Goal: Task Accomplishment & Management: Use online tool/utility

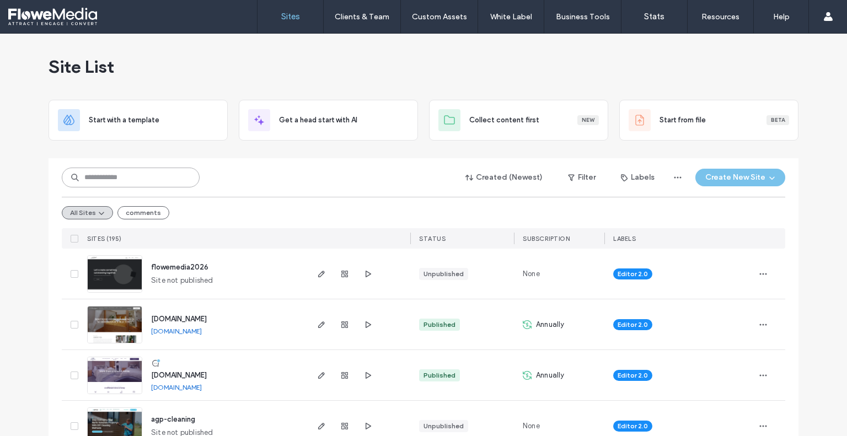
click at [117, 179] on input at bounding box center [131, 178] width 138 height 20
drag, startPoint x: 131, startPoint y: 178, endPoint x: 20, endPoint y: 183, distance: 111.5
type input "*******"
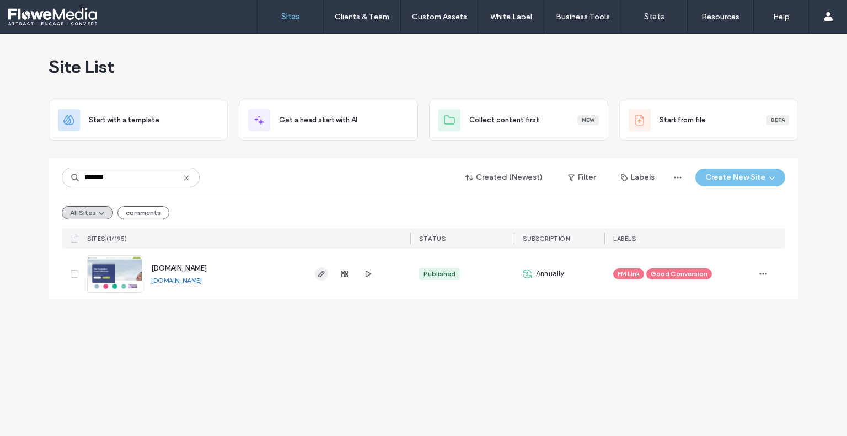
click at [320, 274] on use "button" at bounding box center [321, 274] width 7 height 7
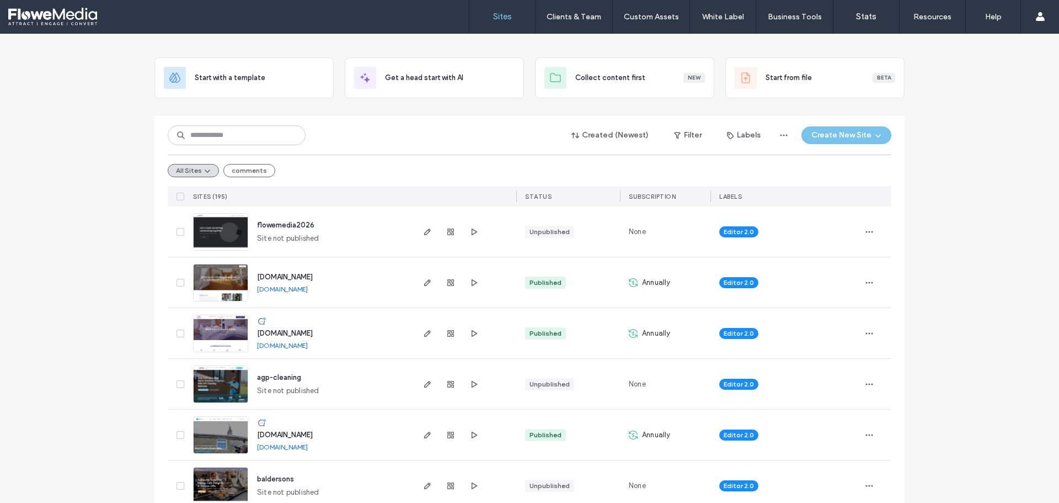
scroll to position [110, 0]
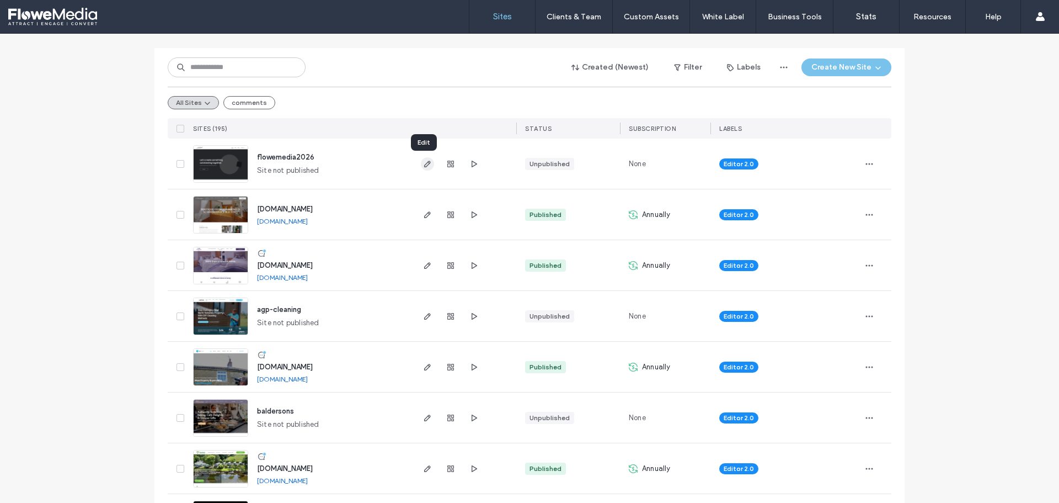
click at [423, 166] on icon "button" at bounding box center [427, 163] width 9 height 9
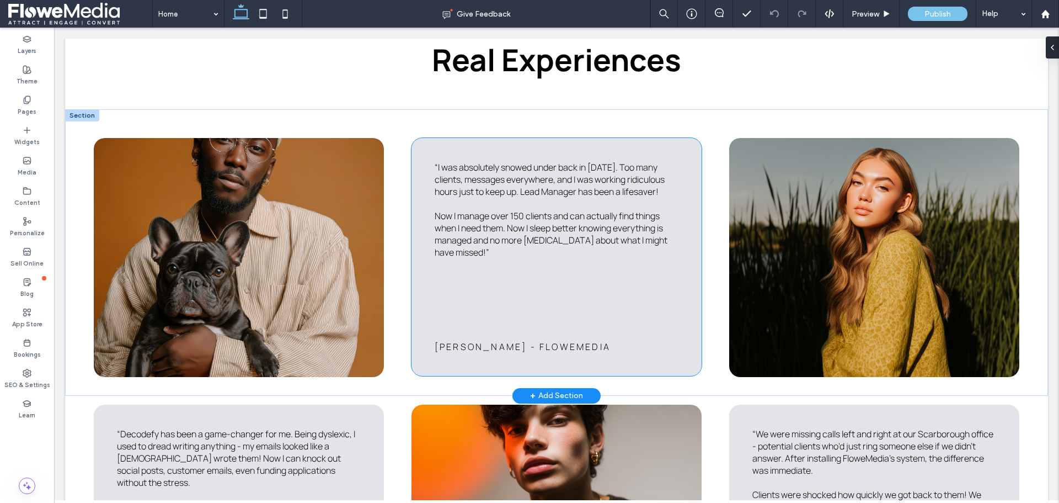
scroll to position [2029, 0]
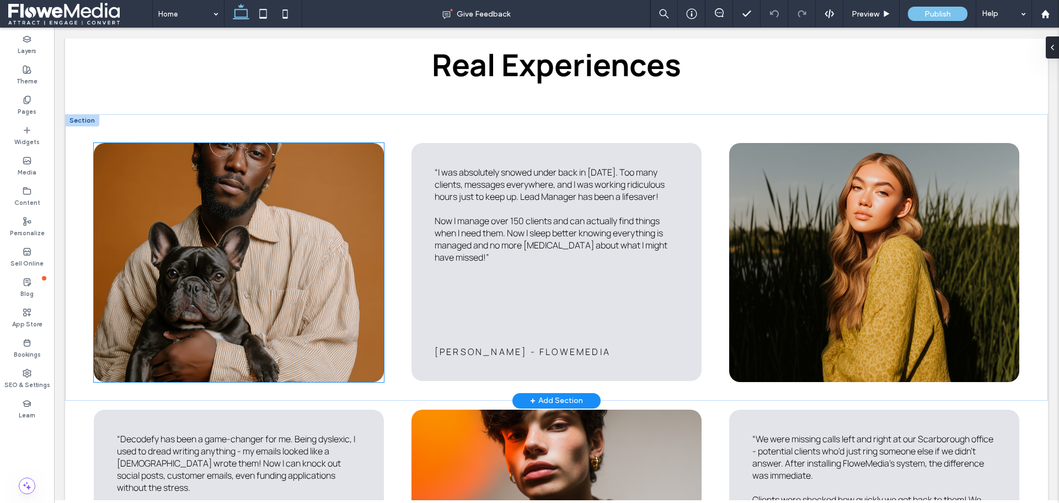
click at [218, 251] on img at bounding box center [239, 262] width 291 height 239
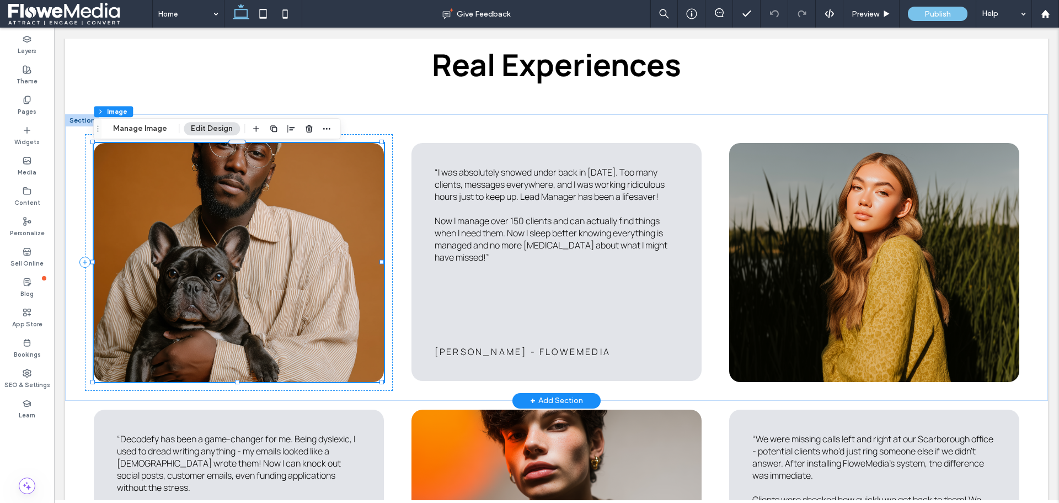
type input "**"
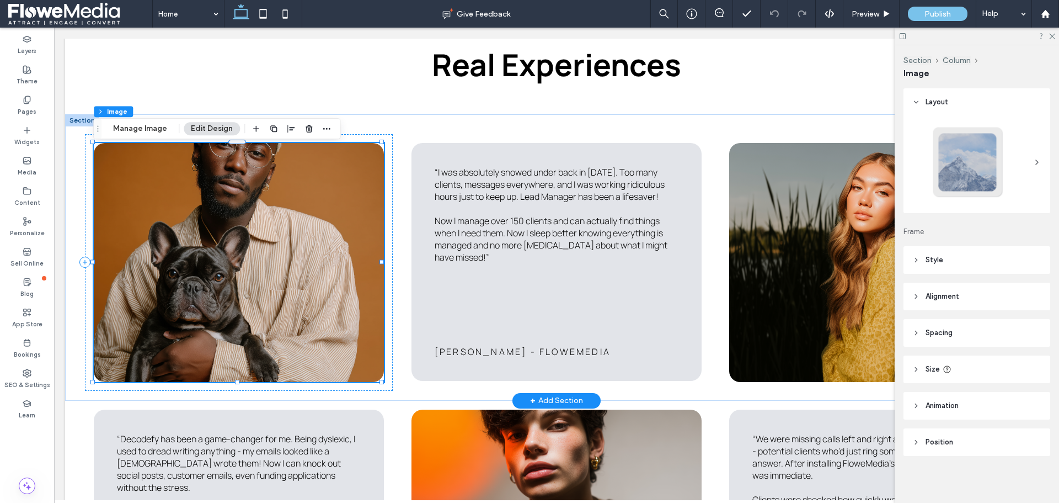
click at [238, 265] on img at bounding box center [239, 262] width 291 height 239
click at [159, 126] on button "Manage Image" at bounding box center [140, 128] width 68 height 13
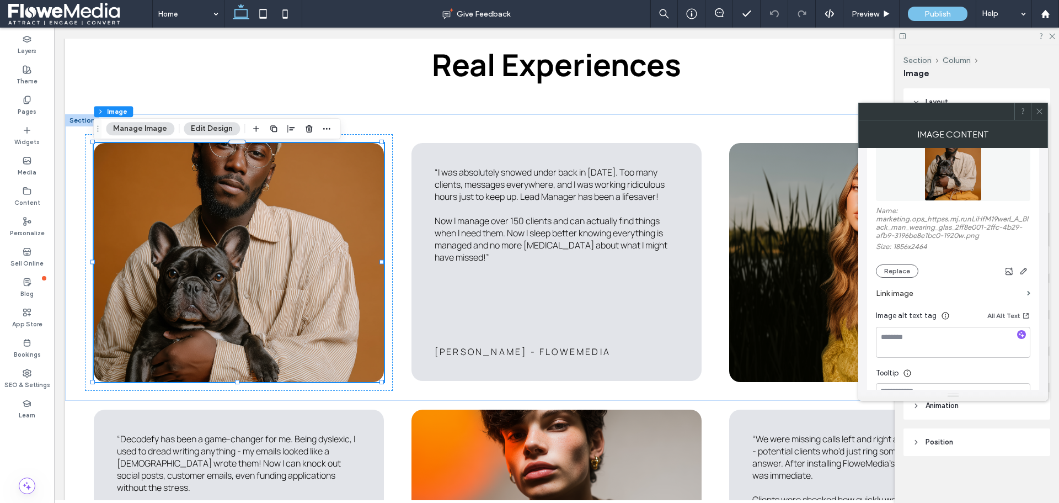
scroll to position [166, 0]
click at [890, 262] on button "Replace" at bounding box center [897, 264] width 42 height 13
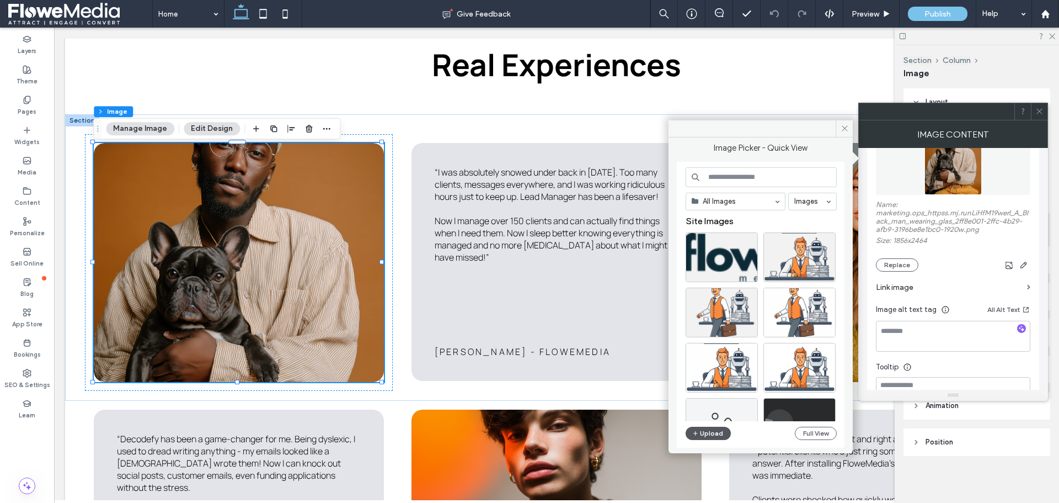
click at [711, 432] on button "Upload" at bounding box center [708, 432] width 45 height 13
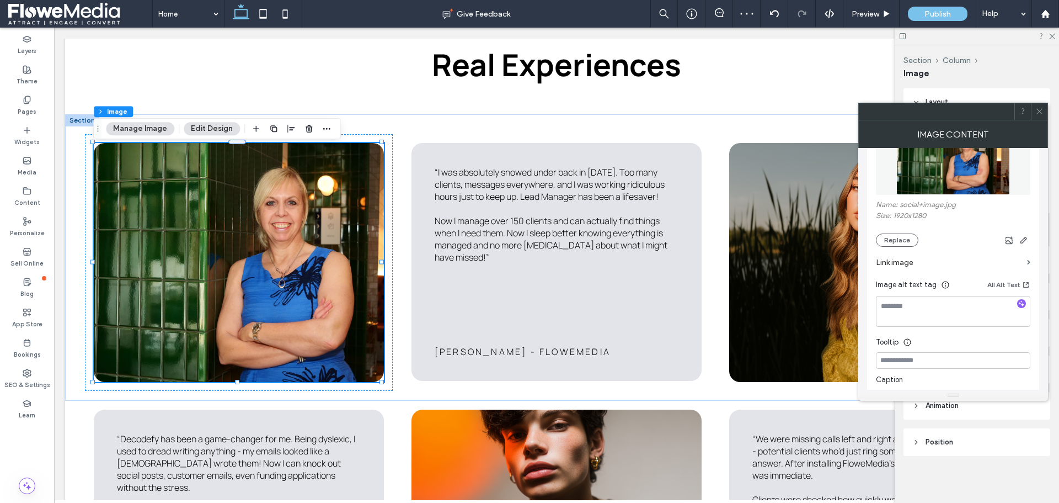
click at [1041, 105] on span at bounding box center [1040, 111] width 8 height 17
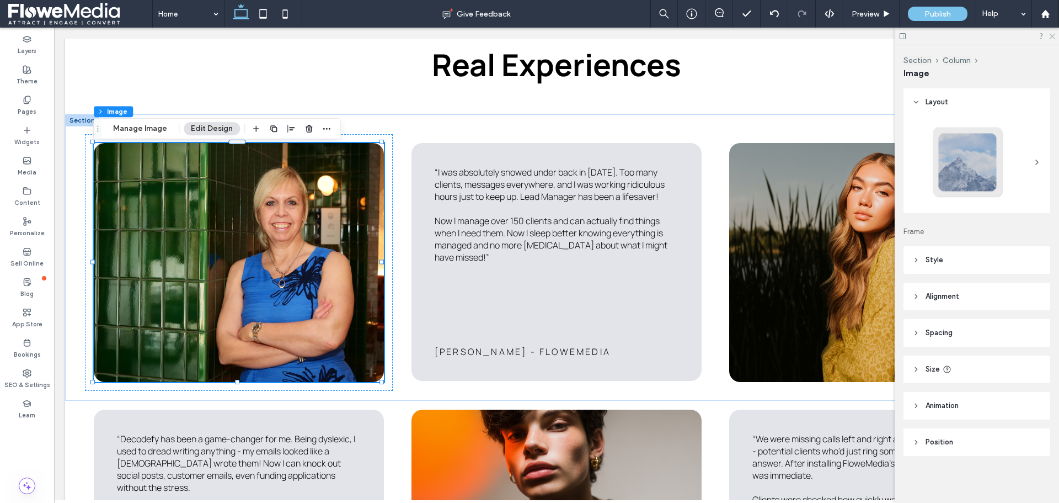
click at [1050, 33] on icon at bounding box center [1051, 35] width 7 height 7
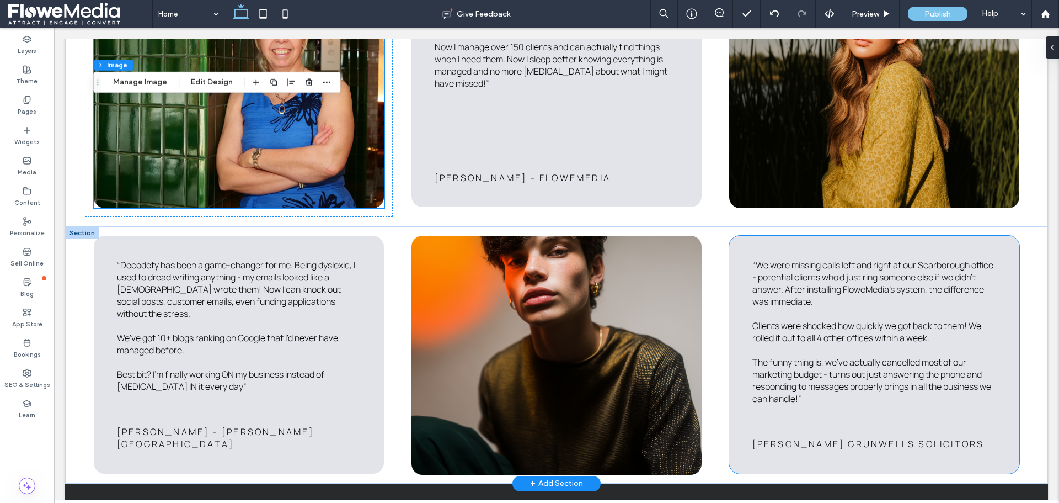
scroll to position [2140, 0]
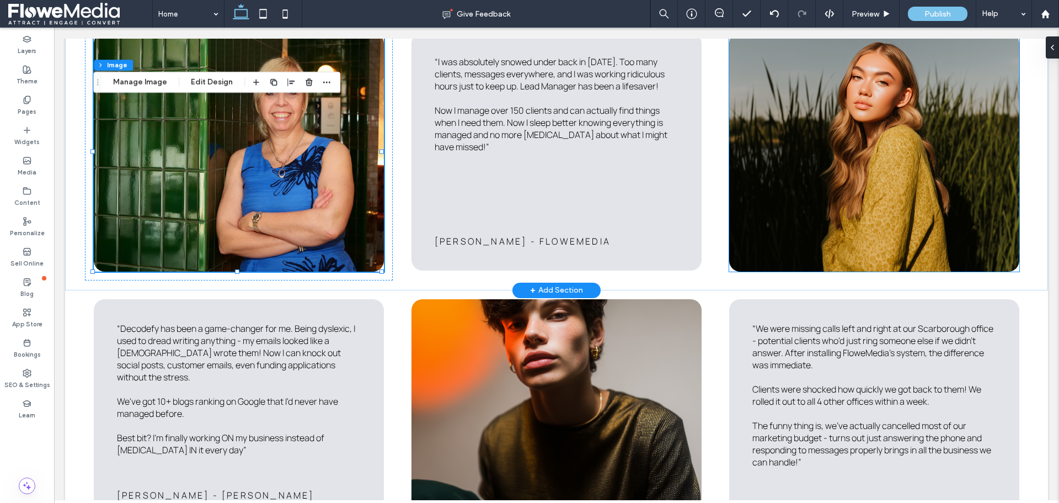
click at [841, 136] on img at bounding box center [874, 152] width 291 height 239
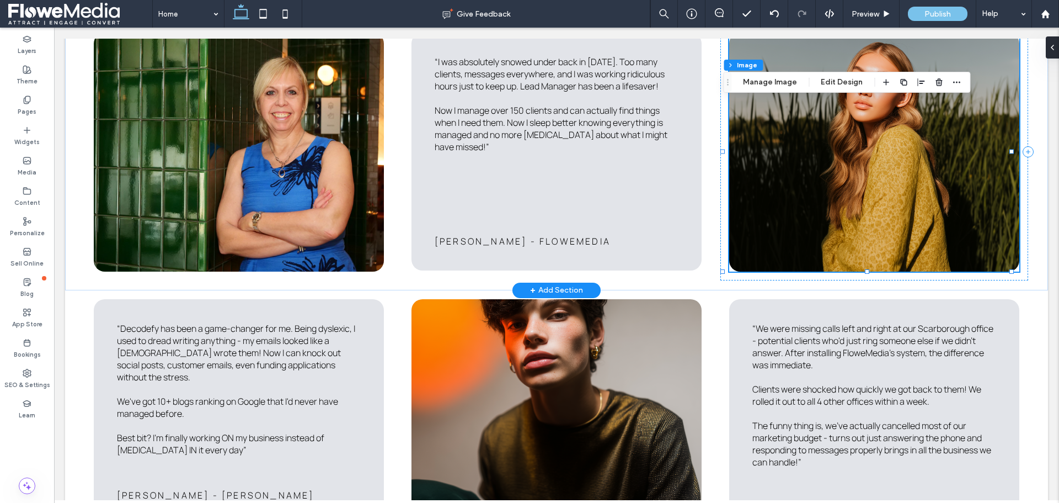
type input "**"
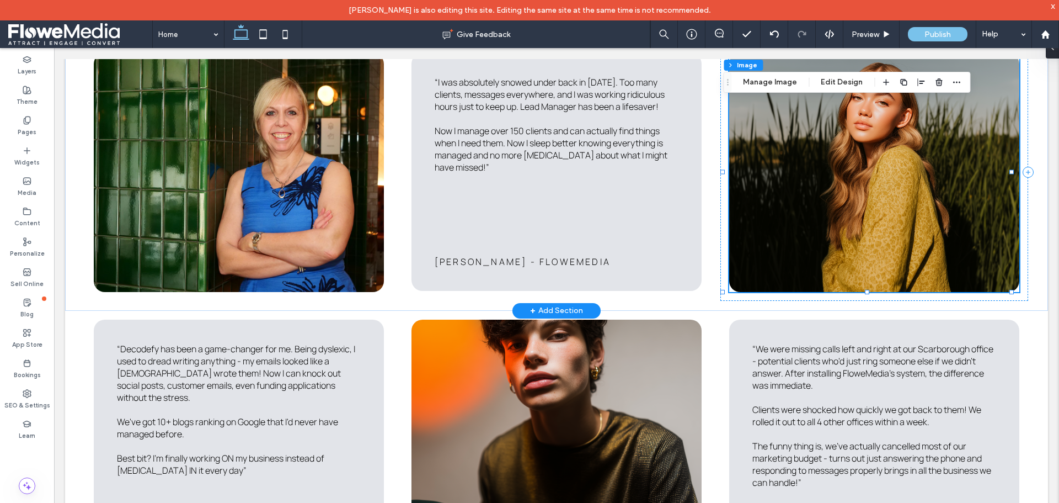
click at [782, 94] on img at bounding box center [874, 172] width 291 height 239
click at [778, 88] on button "Manage Image" at bounding box center [770, 82] width 68 height 13
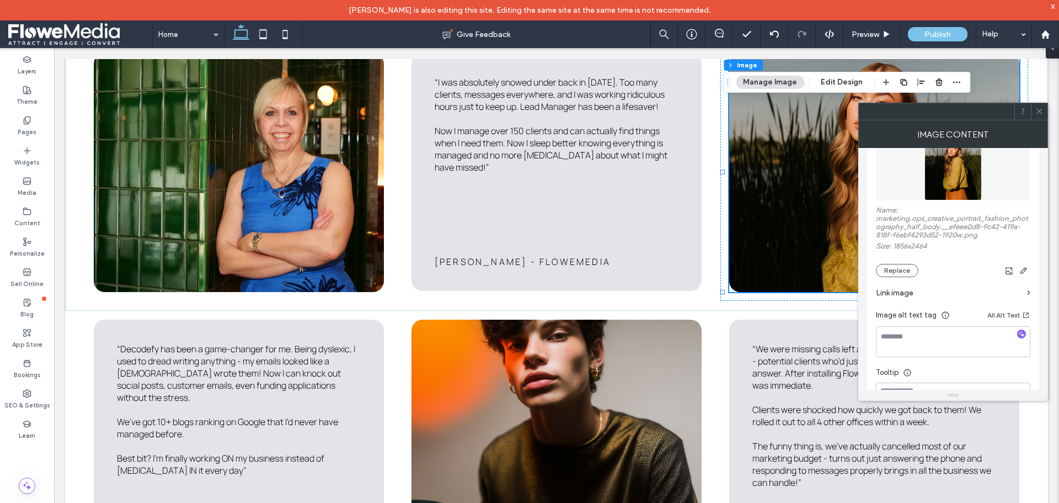
scroll to position [166, 0]
click at [901, 264] on button "Replace" at bounding box center [897, 264] width 42 height 13
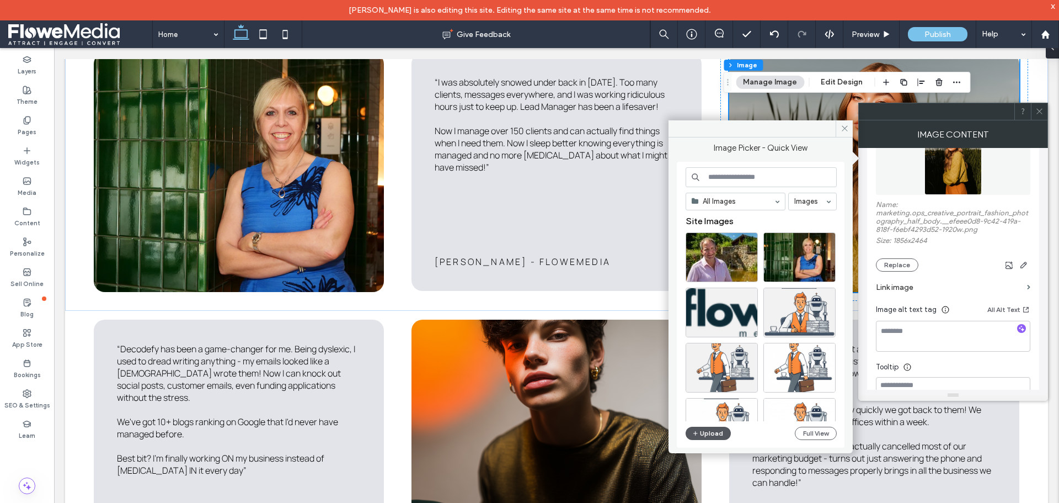
click at [706, 426] on button "Upload" at bounding box center [708, 432] width 45 height 13
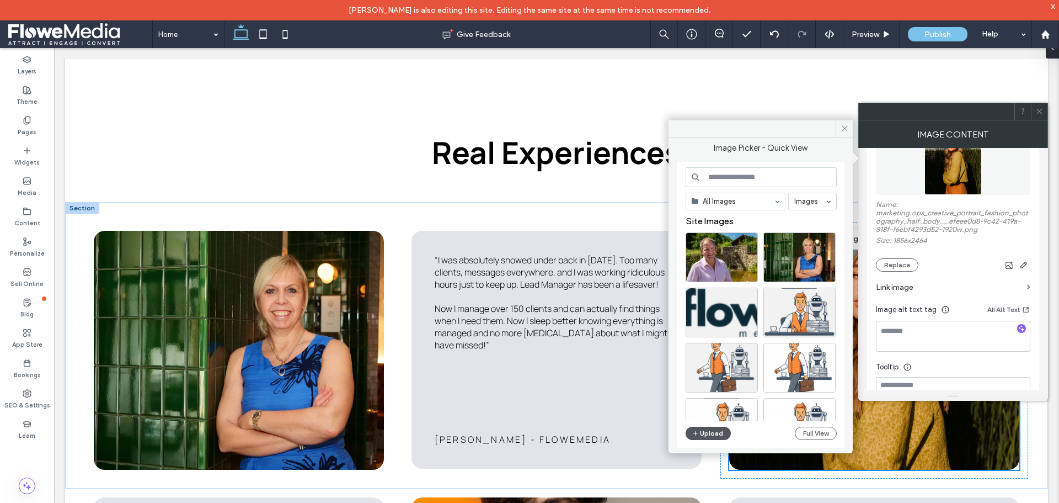
scroll to position [1919, 0]
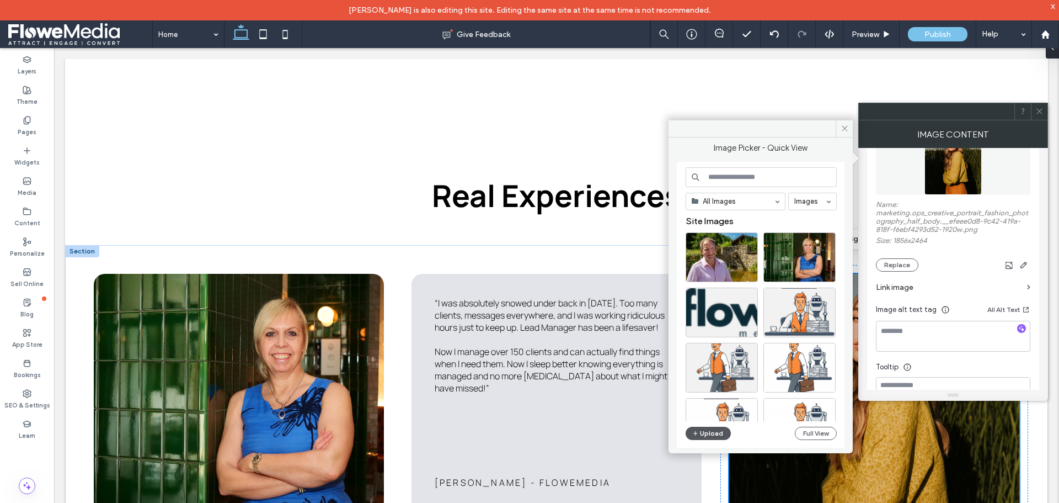
click at [700, 430] on button "Upload" at bounding box center [708, 432] width 45 height 13
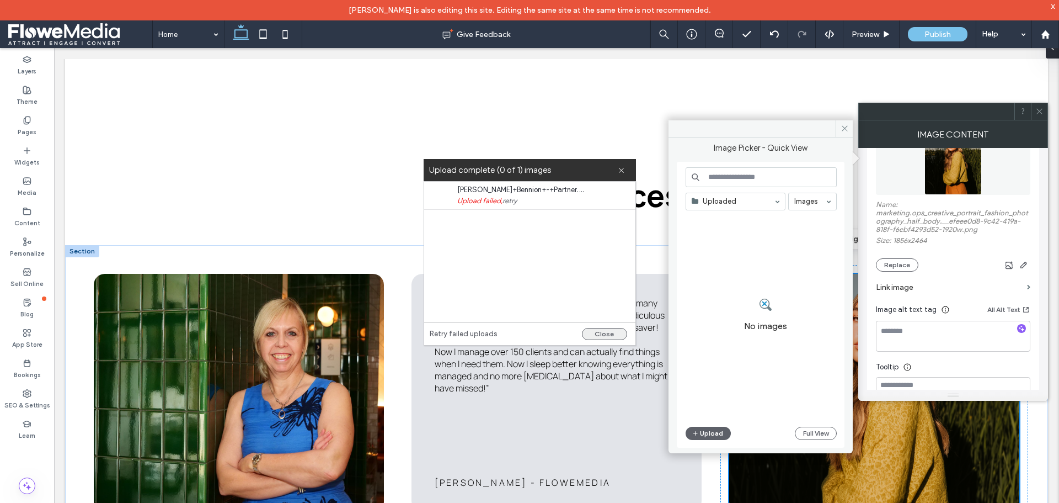
click at [603, 335] on button "Close" at bounding box center [604, 334] width 45 height 12
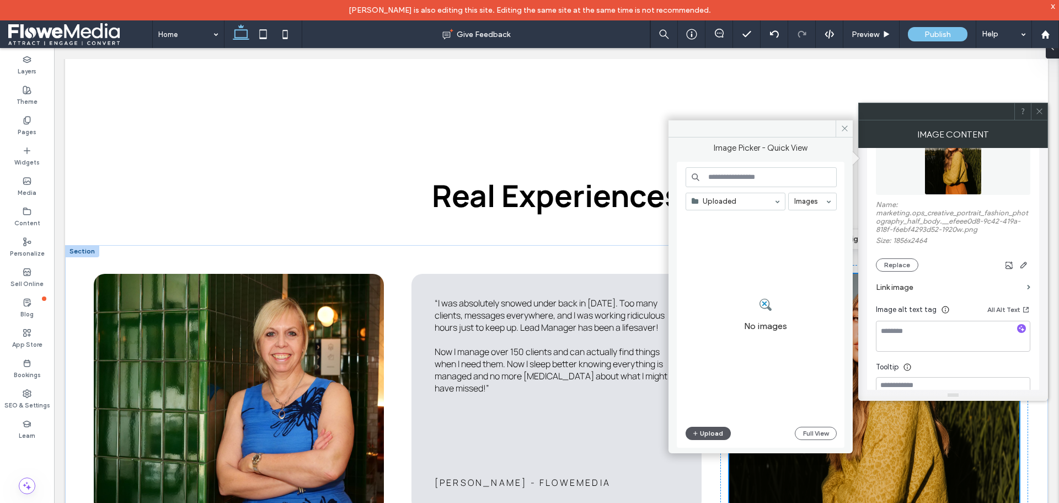
click at [713, 431] on button "Upload" at bounding box center [708, 432] width 45 height 13
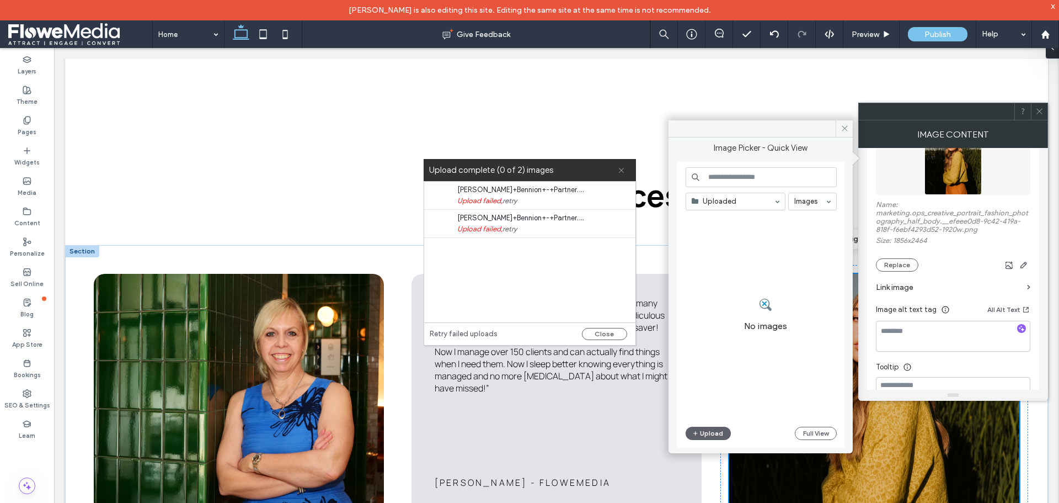
click at [620, 163] on span at bounding box center [621, 170] width 7 height 22
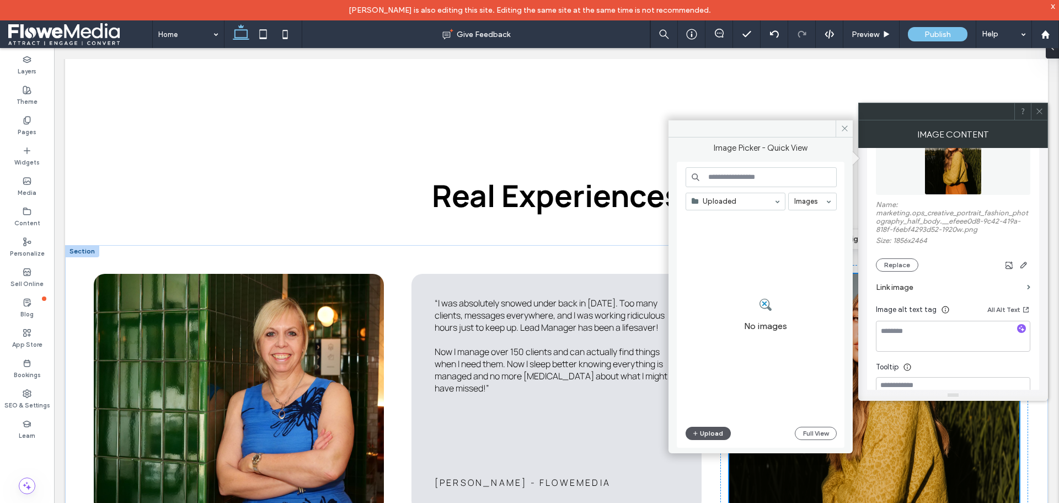
click at [703, 433] on button "Upload" at bounding box center [708, 432] width 45 height 13
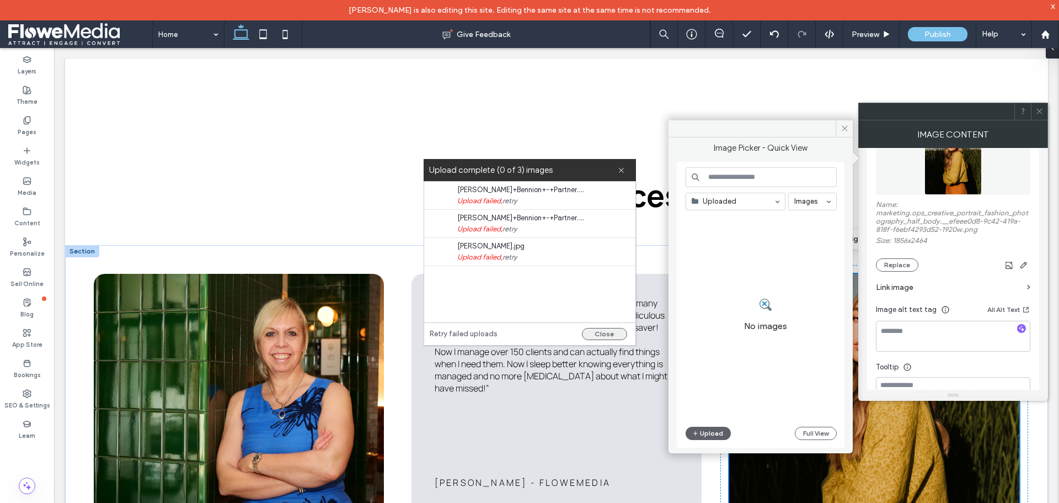
click at [602, 328] on button "Close" at bounding box center [604, 334] width 45 height 12
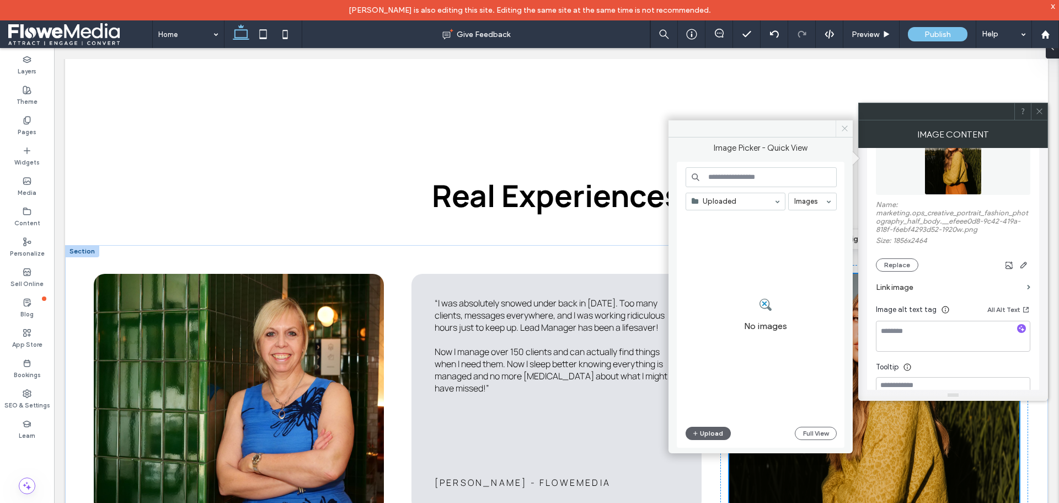
drag, startPoint x: 789, startPoint y: 78, endPoint x: 843, endPoint y: 126, distance: 72.3
click at [843, 126] on icon at bounding box center [845, 128] width 8 height 8
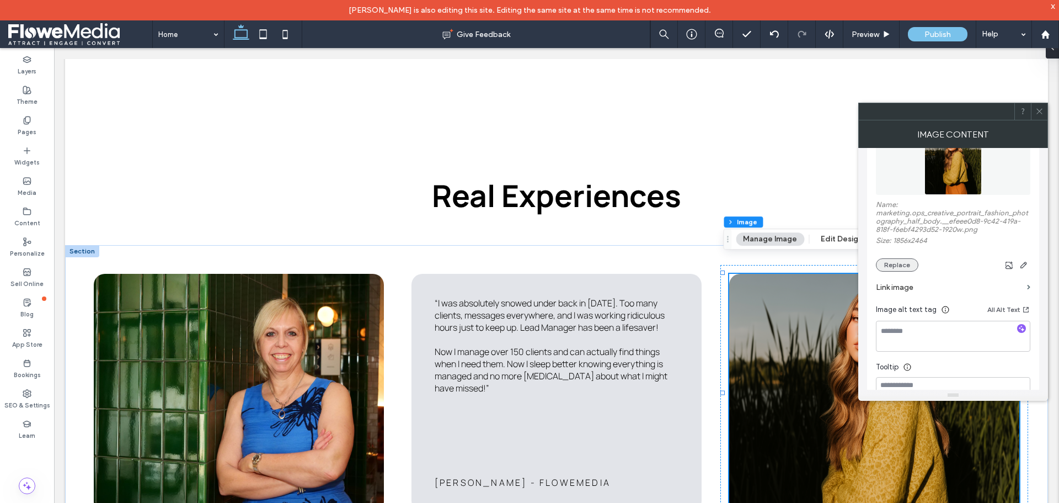
click at [896, 259] on button "Replace" at bounding box center [897, 264] width 42 height 13
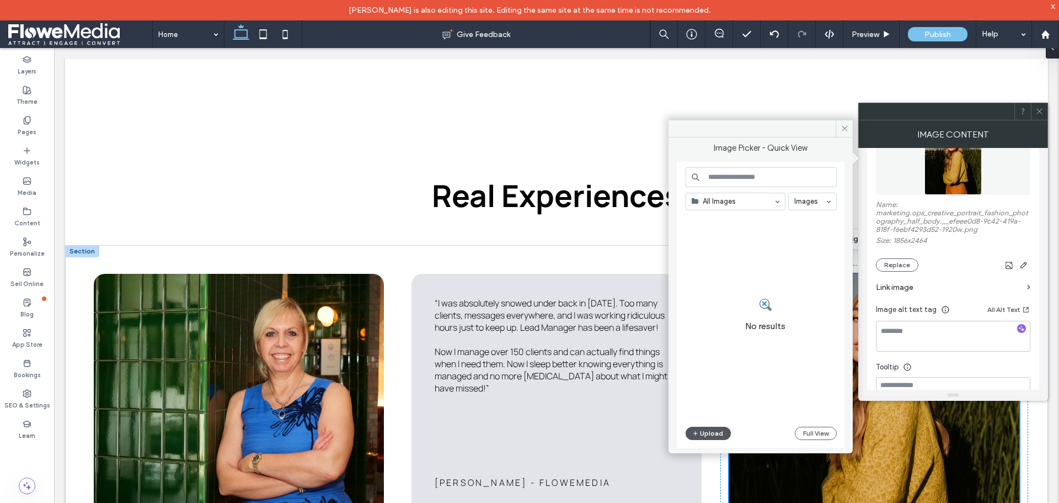
click at [698, 429] on icon "button" at bounding box center [695, 433] width 7 height 9
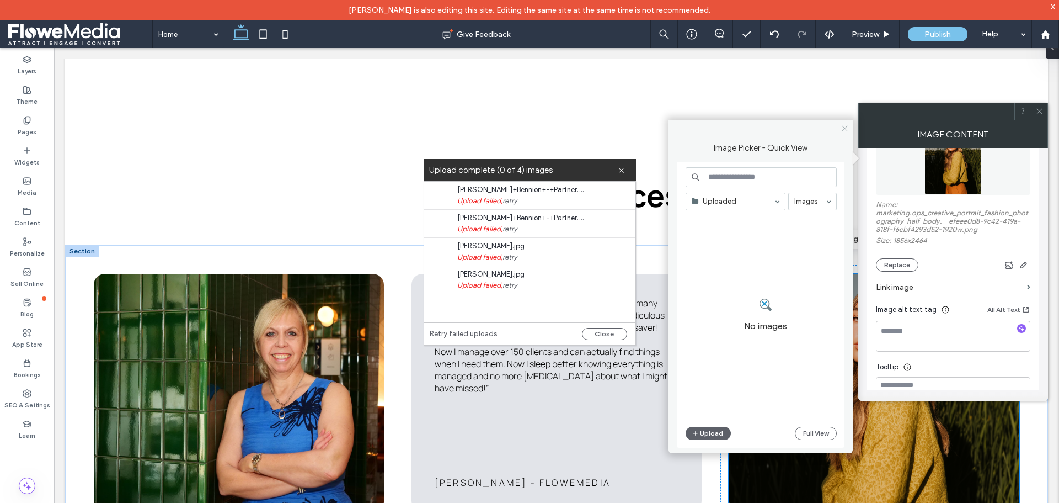
drag, startPoint x: 842, startPoint y: 126, endPoint x: 787, endPoint y: 78, distance: 73.1
click at [842, 126] on use at bounding box center [845, 129] width 6 height 6
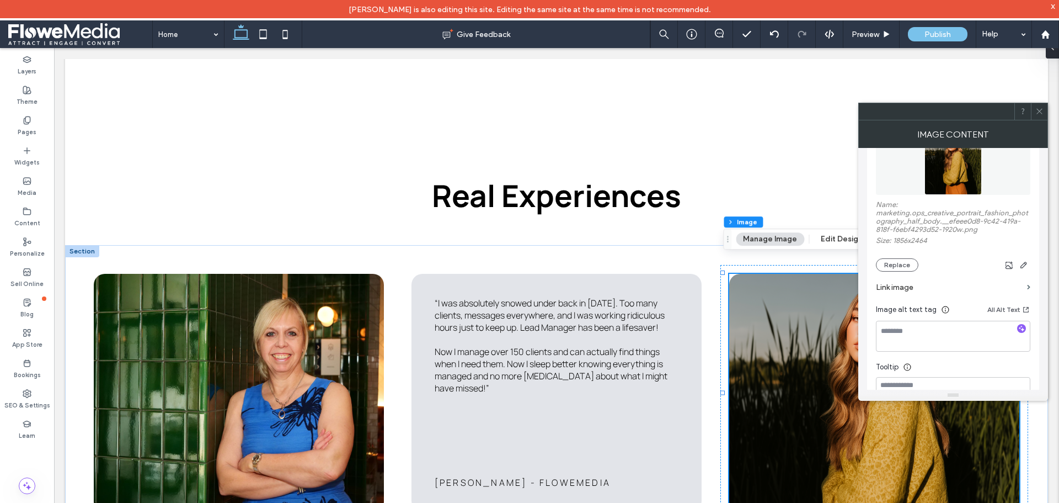
click at [1041, 111] on icon at bounding box center [1040, 111] width 8 height 8
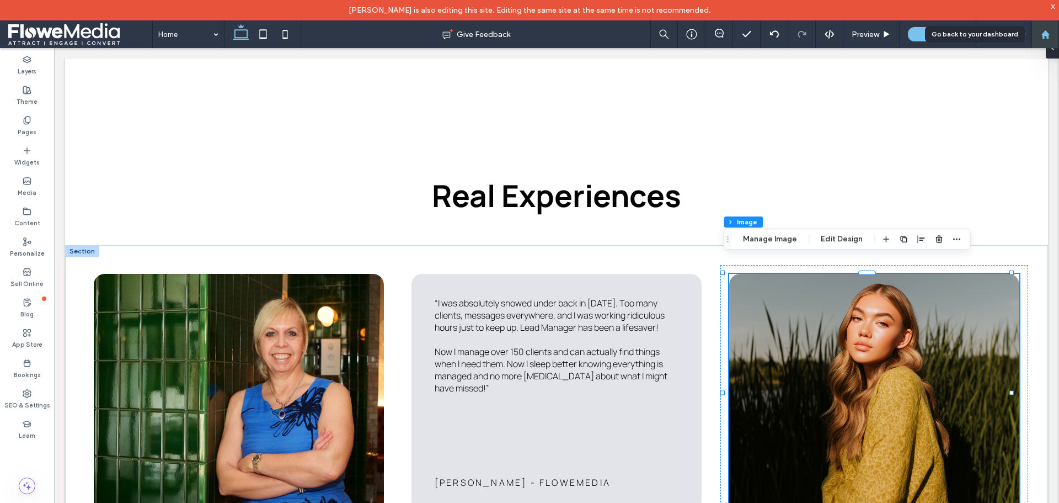
click at [1046, 31] on use at bounding box center [1045, 34] width 8 height 8
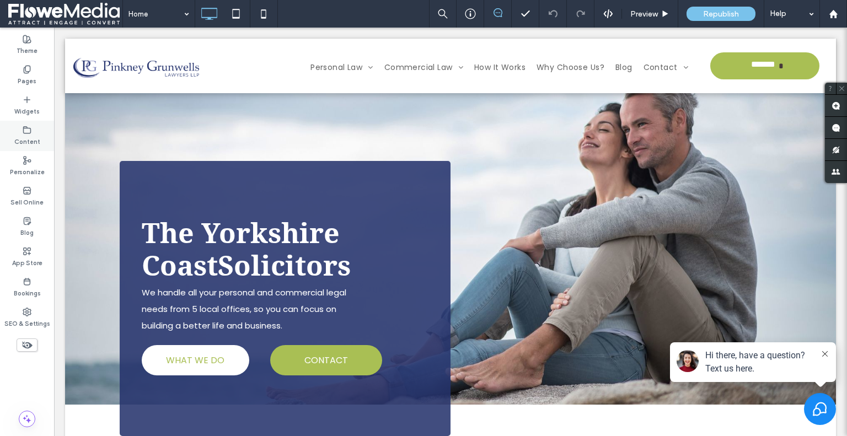
click at [27, 134] on icon at bounding box center [27, 130] width 9 height 9
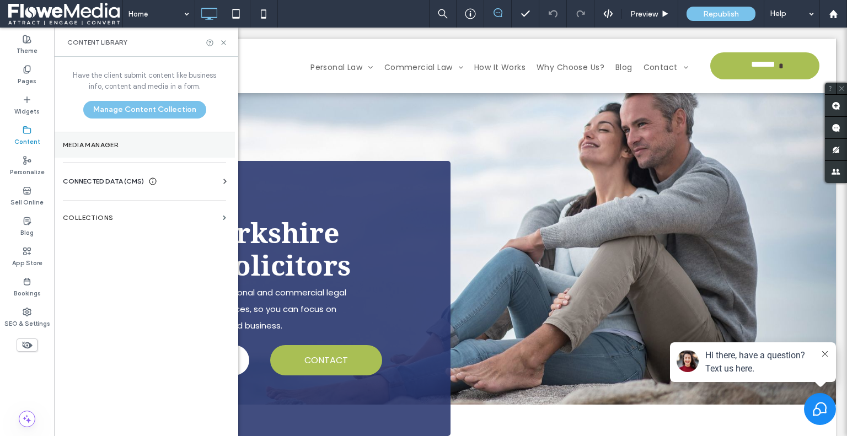
click at [108, 138] on section "Media Manager" at bounding box center [144, 144] width 181 height 25
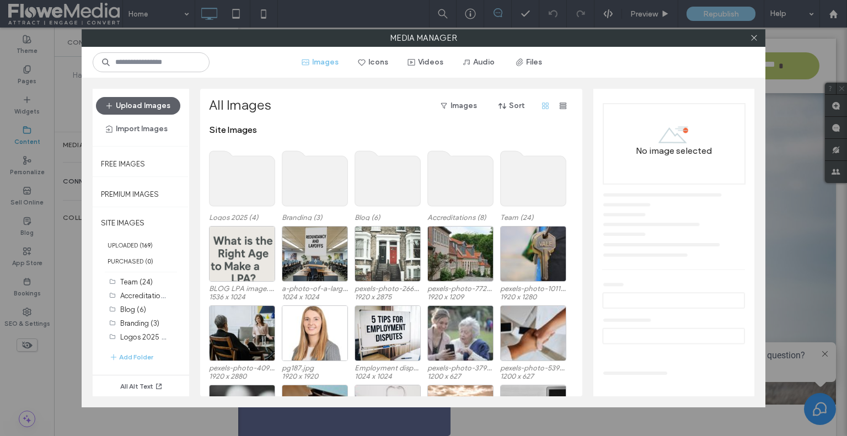
click at [538, 179] on use at bounding box center [534, 178] width 66 height 55
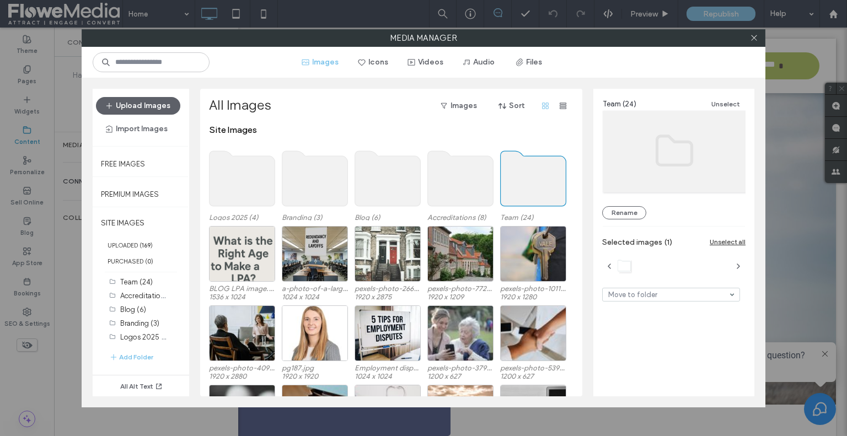
click at [534, 176] on use at bounding box center [534, 178] width 66 height 55
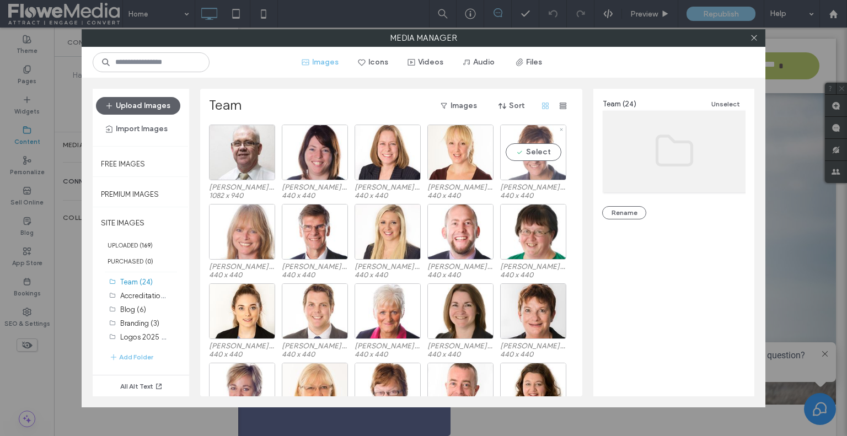
click at [522, 166] on div "Select" at bounding box center [533, 153] width 66 height 56
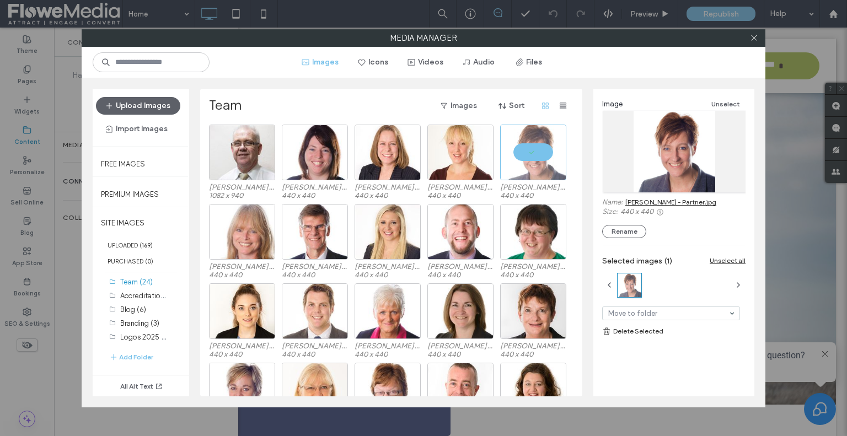
click at [684, 163] on div at bounding box center [674, 152] width 143 height 82
click at [685, 200] on link "Teresa Bennion - Partner.jpg" at bounding box center [671, 202] width 91 height 8
click at [751, 33] on span at bounding box center [754, 38] width 8 height 17
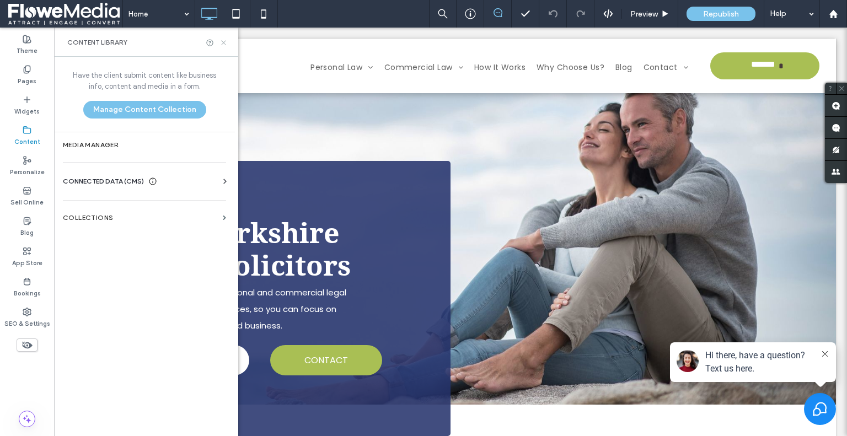
click at [222, 39] on icon at bounding box center [224, 43] width 8 height 8
